Goal: Transaction & Acquisition: Book appointment/travel/reservation

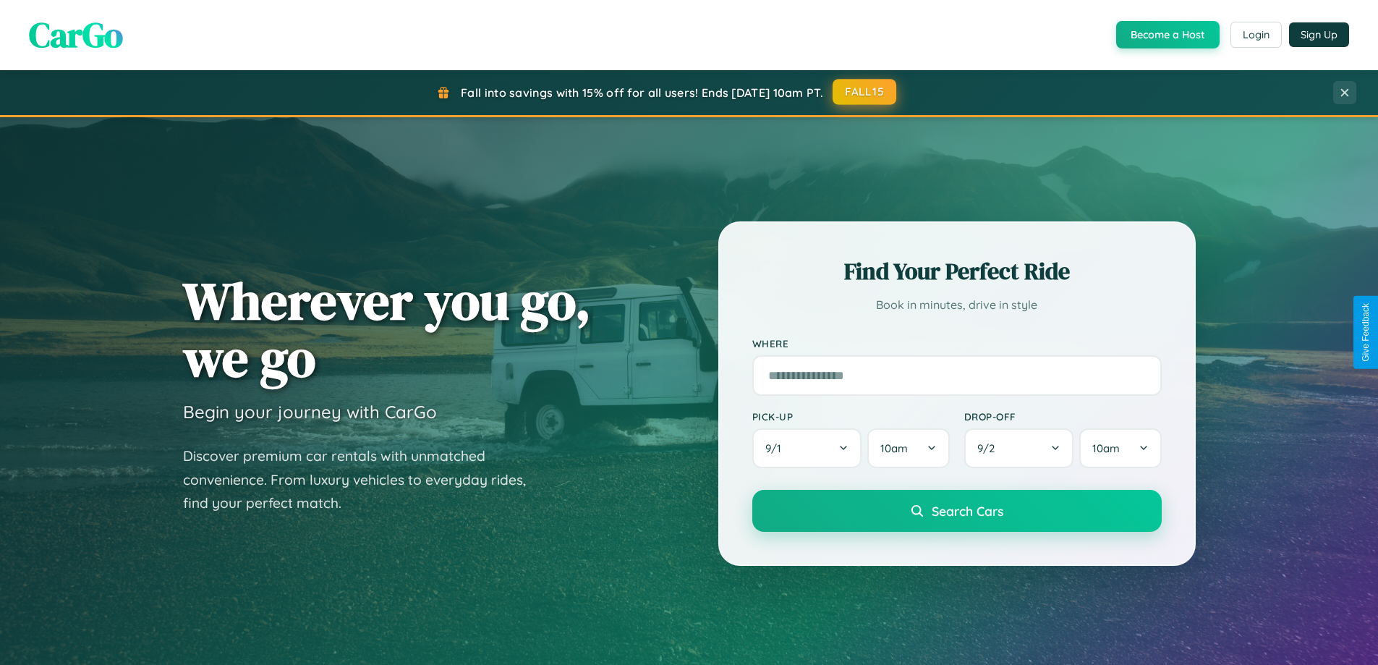
click at [865, 92] on button "FALL15" at bounding box center [865, 92] width 64 height 26
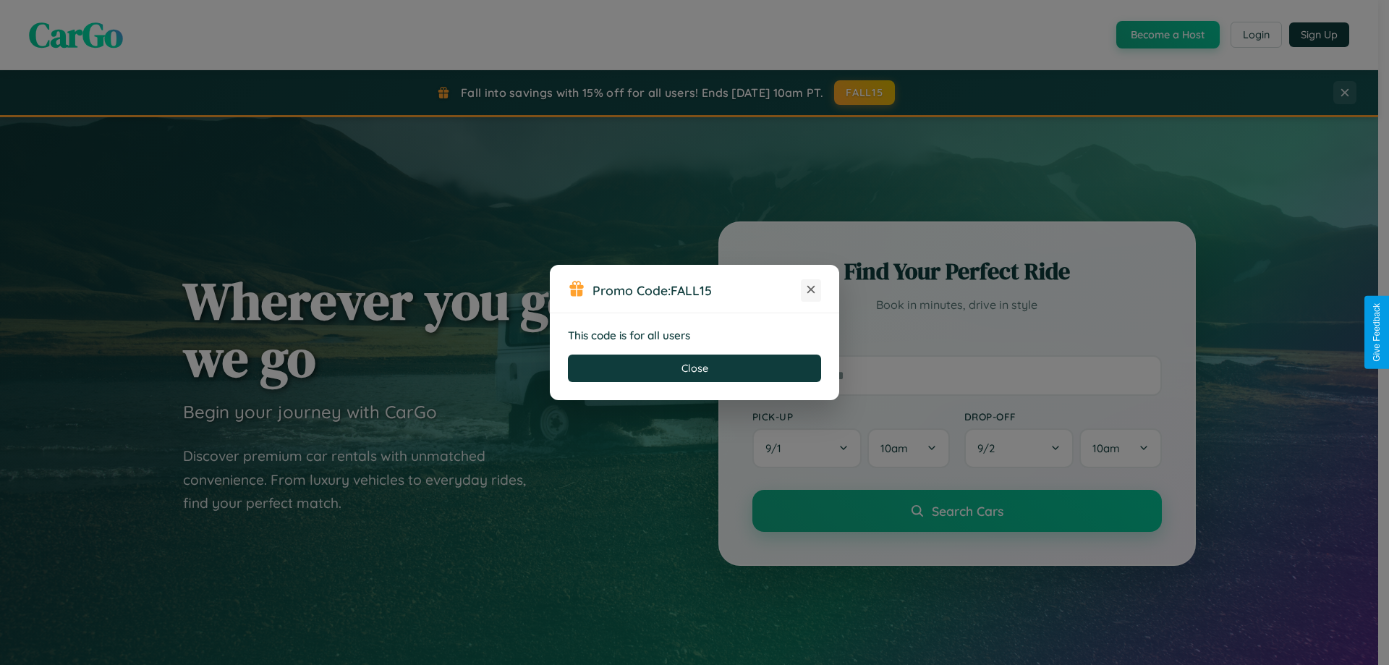
click at [811, 290] on icon at bounding box center [811, 289] width 14 height 14
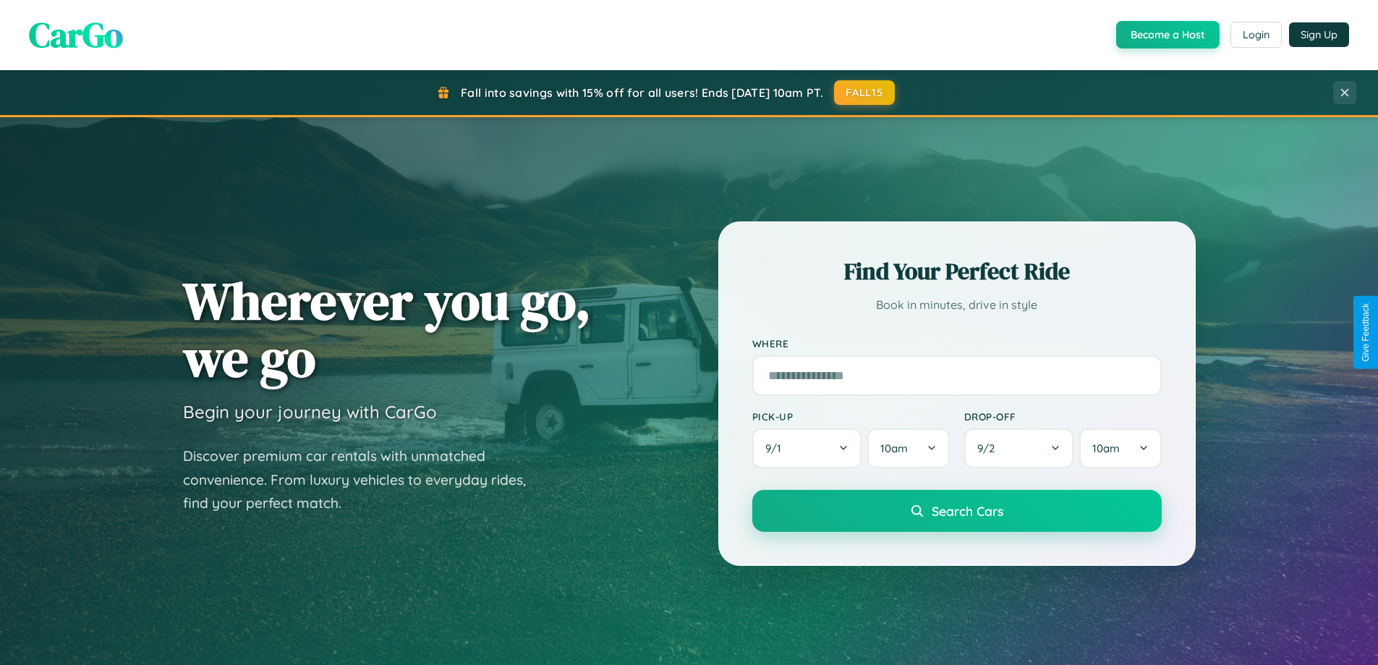
scroll to position [995, 0]
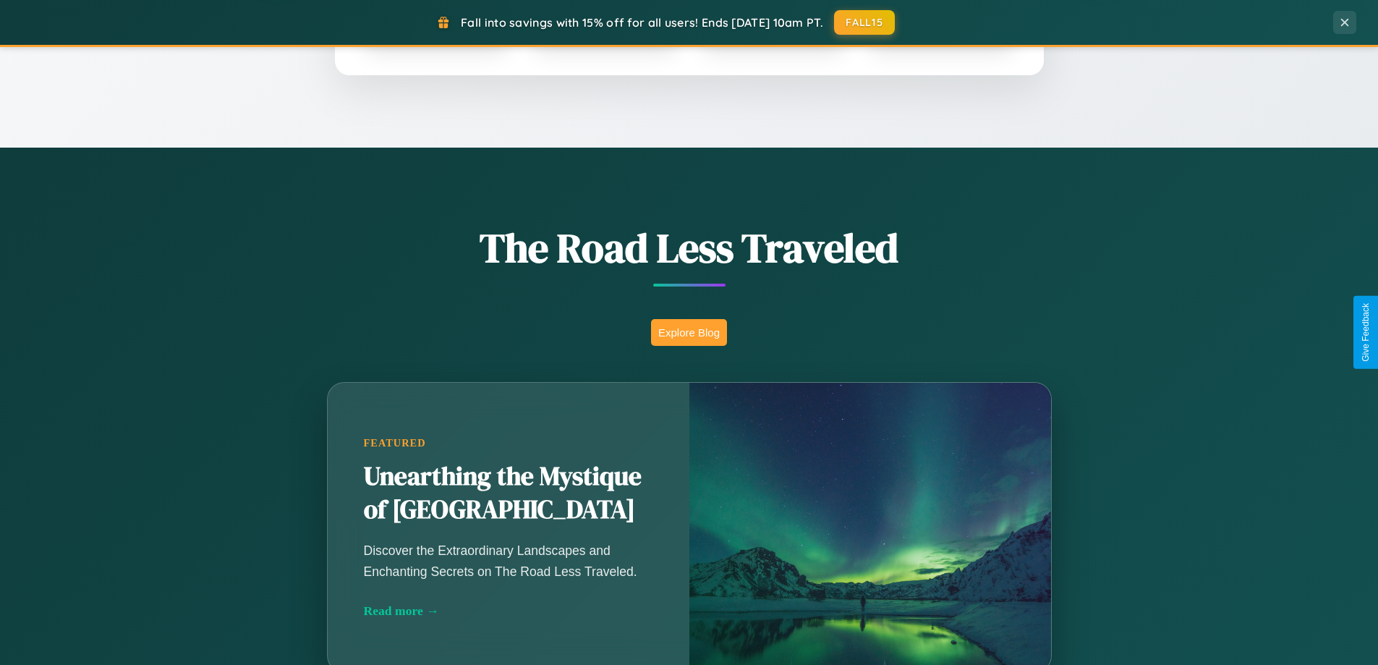
click at [689, 332] on button "Explore Blog" at bounding box center [689, 332] width 76 height 27
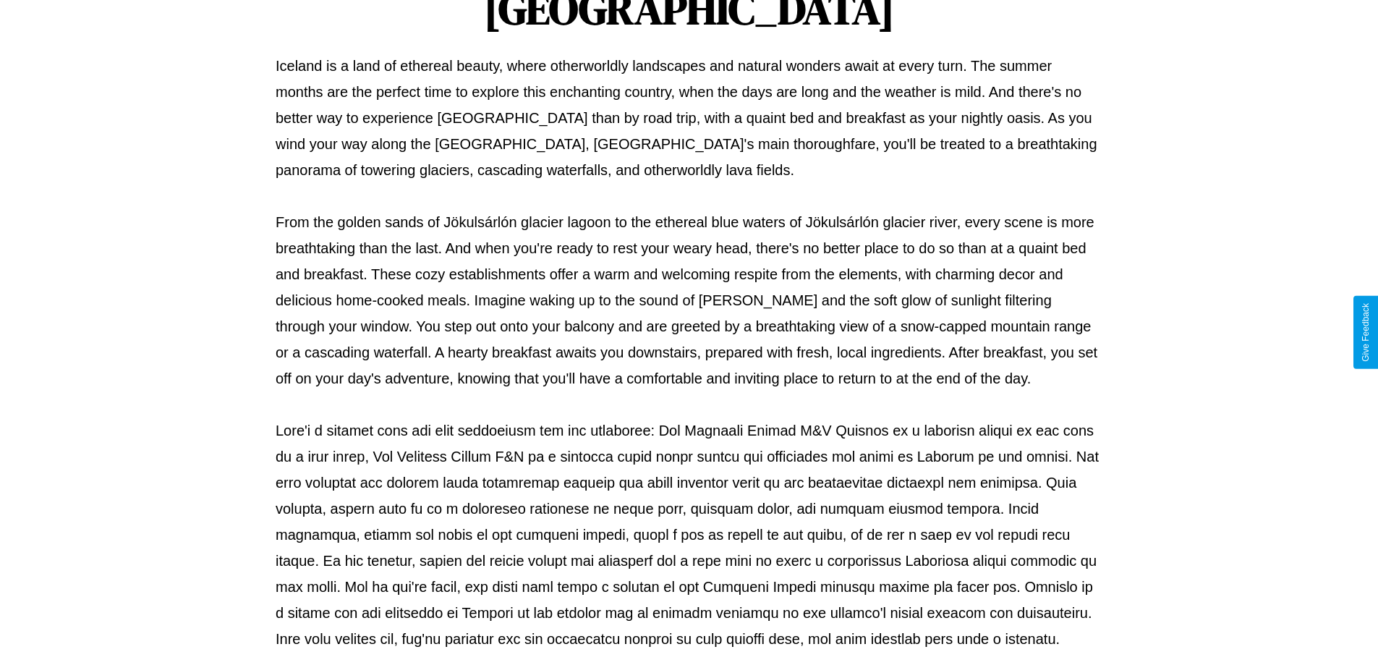
scroll to position [468, 0]
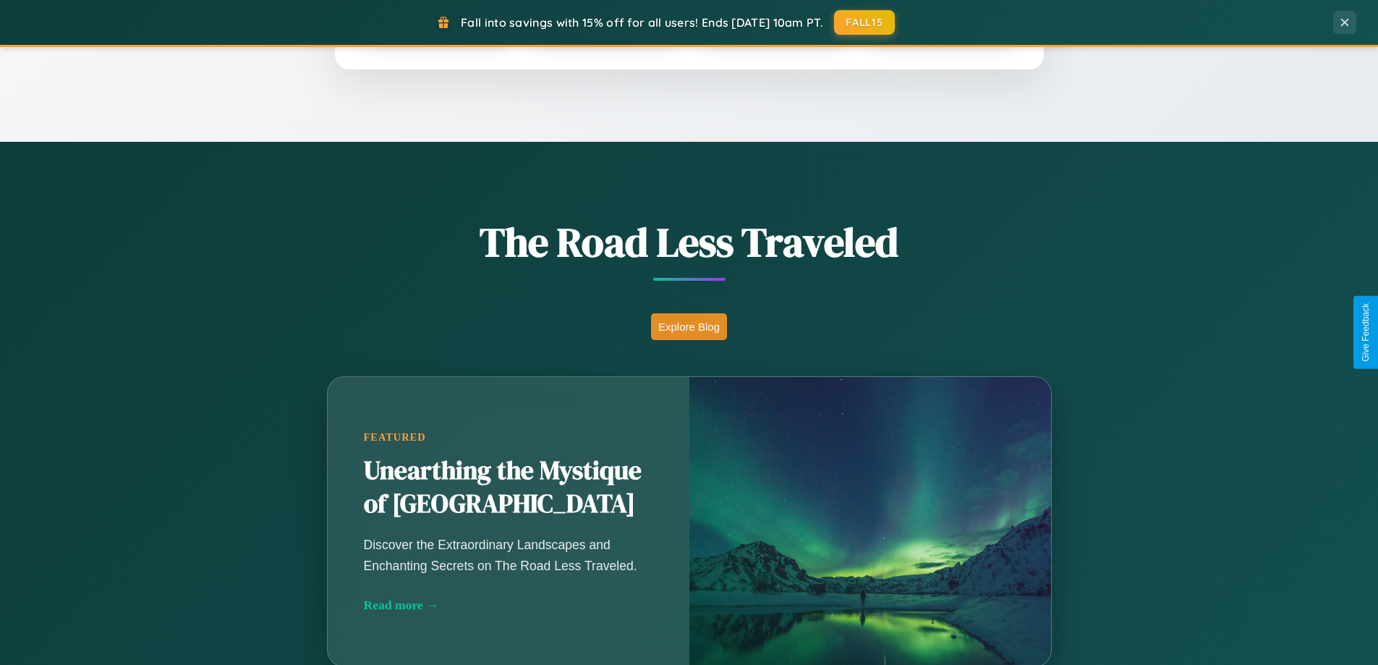
scroll to position [2324, 0]
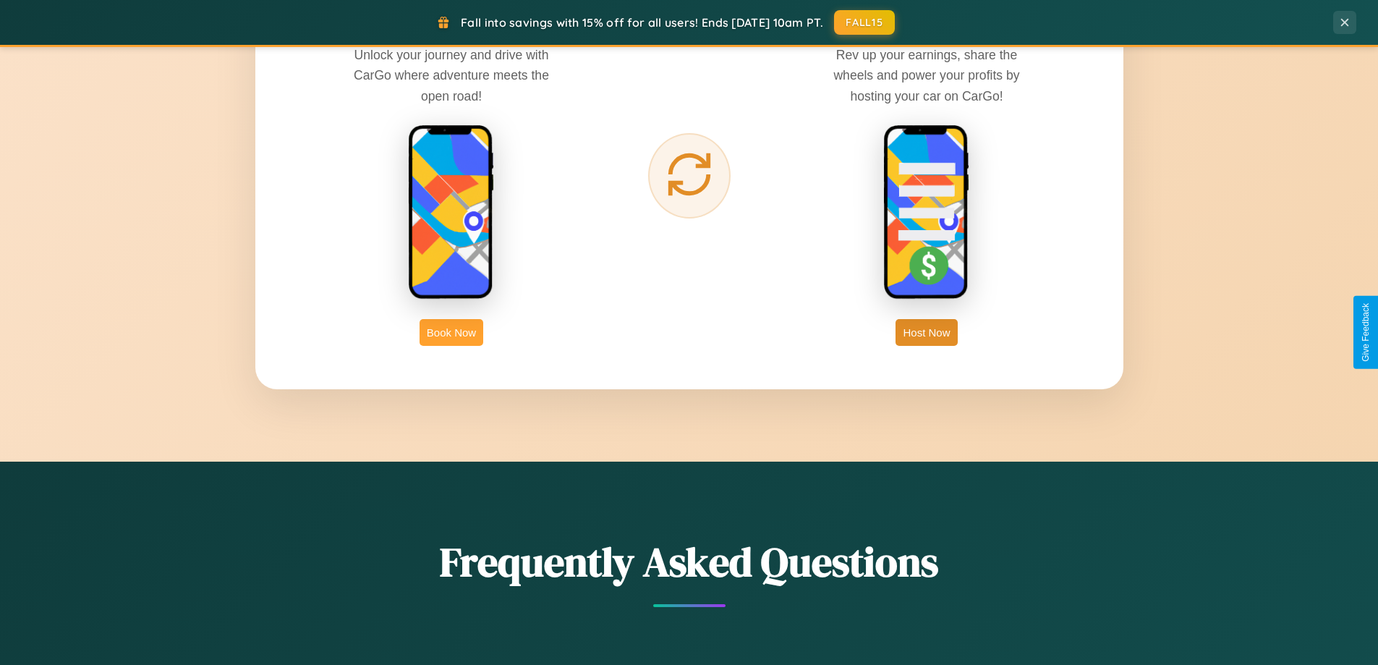
click at [451, 332] on button "Book Now" at bounding box center [452, 332] width 64 height 27
